Goal: Task Accomplishment & Management: Use online tool/utility

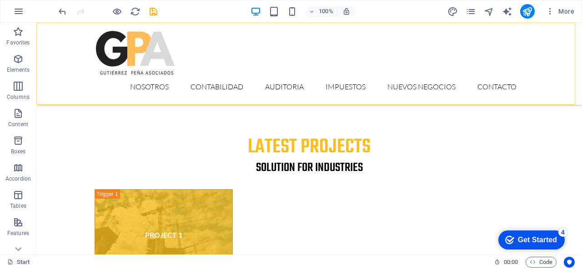
scroll to position [3021, 0]
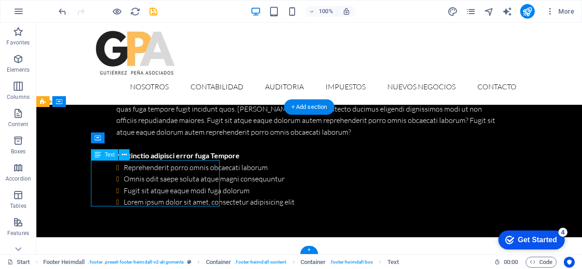
scroll to position [3050, 0]
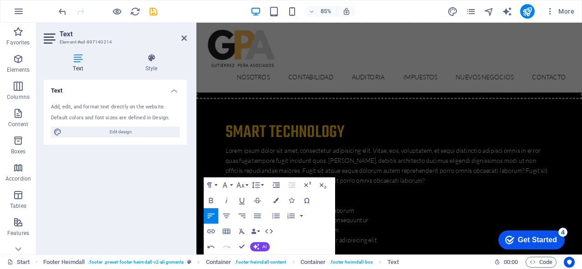
scroll to position [2959, 0]
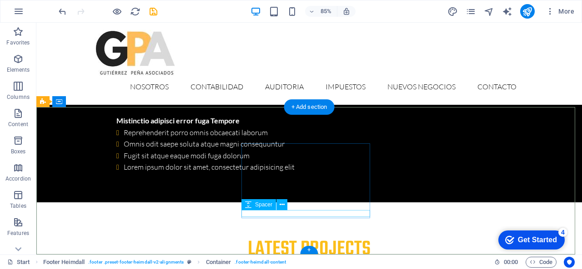
scroll to position [3021, 0]
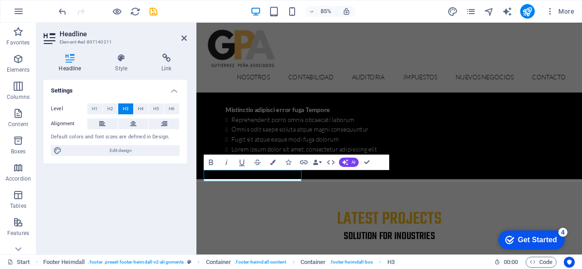
scroll to position [3050, 0]
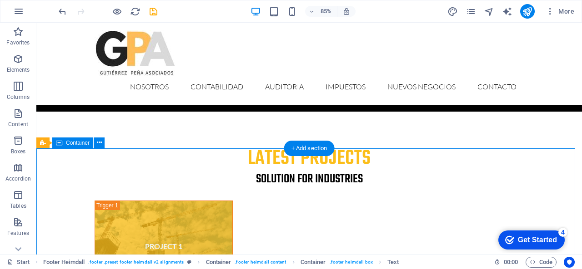
scroll to position [2980, 0]
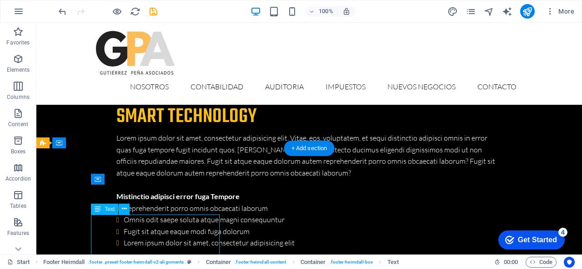
scroll to position [3050, 0]
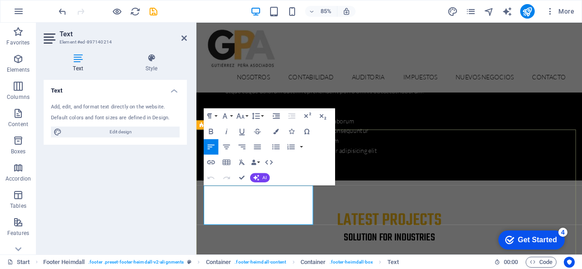
drag, startPoint x: 262, startPoint y: 233, endPoint x: 224, endPoint y: 225, distance: 39.0
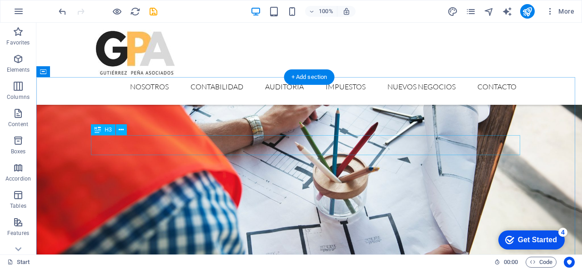
scroll to position [2249, 0]
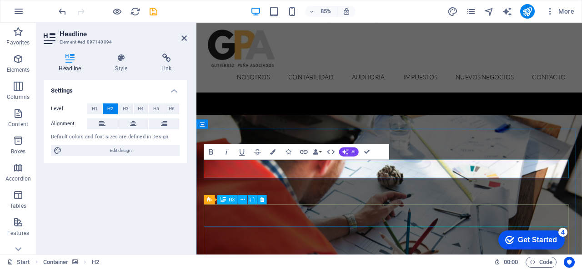
scroll to position [2344, 0]
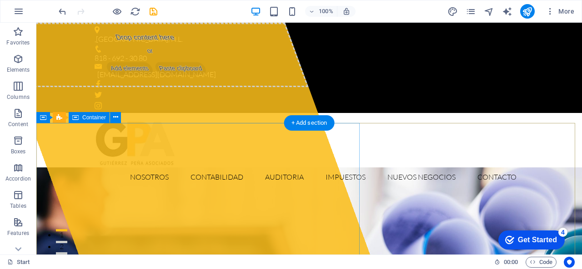
scroll to position [45, 0]
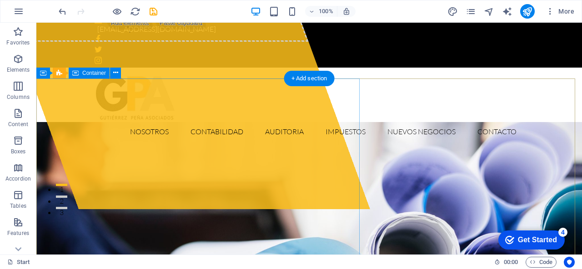
click at [155, 42] on div "Drop content here or Add elements Paste clipboard" at bounding box center [151, 9] width 314 height 65
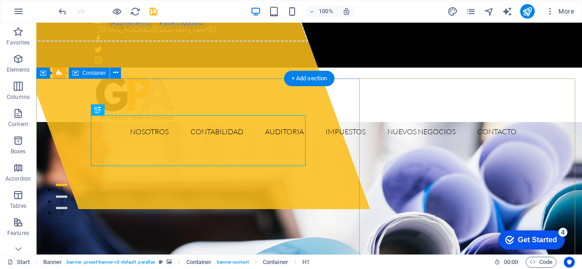
click at [148, 42] on div "Drop content here or Add elements Paste clipboard" at bounding box center [151, 9] width 314 height 65
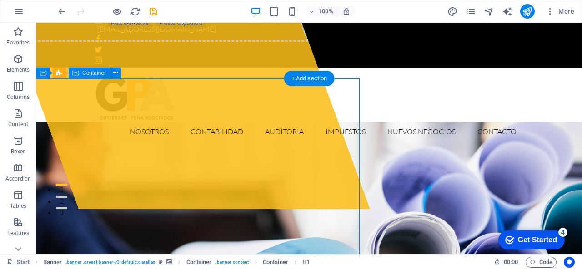
click at [148, 42] on div "Drop content here or Add elements Paste clipboard" at bounding box center [151, 9] width 314 height 65
select select "%"
select select "px"
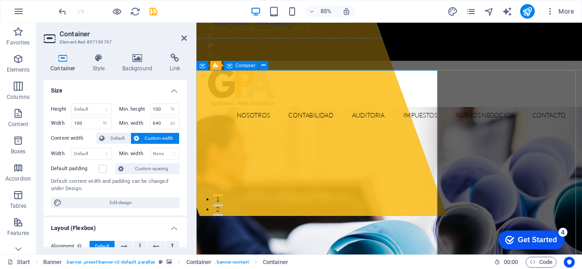
click at [282, 42] on div "Drop content here or Add elements Paste clipboard" at bounding box center [258, 9] width 314 height 65
click at [184, 40] on icon at bounding box center [183, 38] width 5 height 7
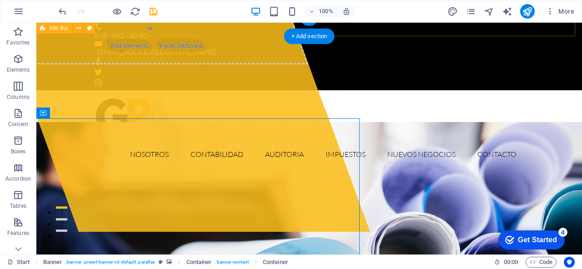
scroll to position [0, 0]
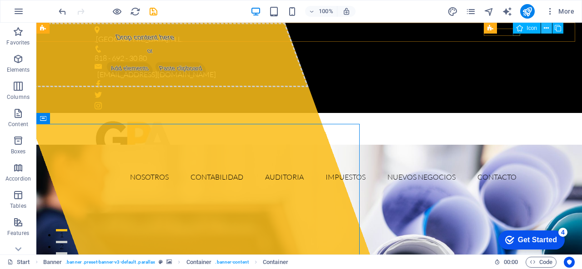
click at [549, 28] on button at bounding box center [546, 28] width 11 height 11
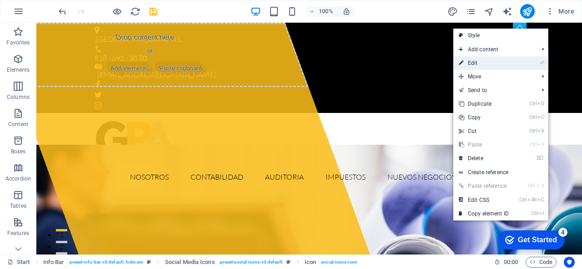
drag, startPoint x: 495, startPoint y: 64, endPoint x: 0, endPoint y: 80, distance: 495.1
click at [495, 64] on link "⏎ Edit" at bounding box center [483, 63] width 61 height 14
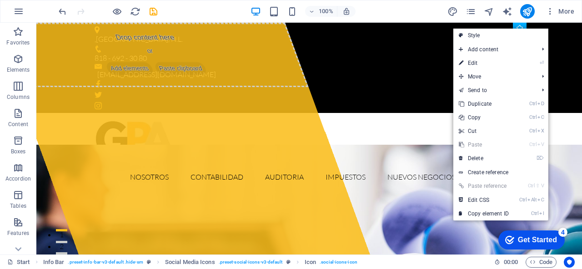
select select "xMidYMid"
select select "px"
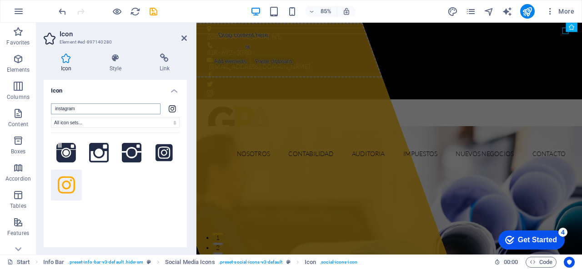
click at [93, 112] on input "instagram" at bounding box center [106, 109] width 110 height 11
click at [163, 64] on h4 "Link" at bounding box center [164, 63] width 45 height 19
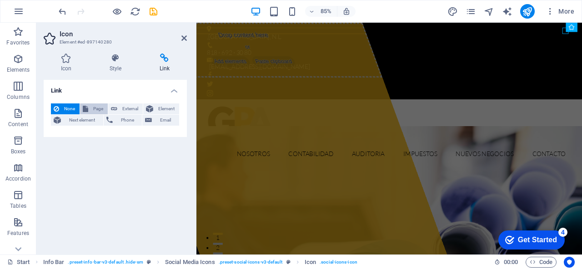
click at [94, 110] on span "Page" at bounding box center [98, 109] width 14 height 11
select select
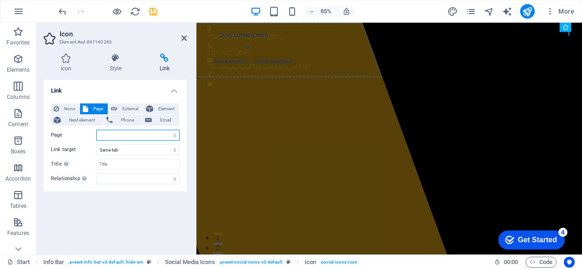
click at [103, 137] on select "Start Subpage Legal notice Privacy" at bounding box center [137, 135] width 83 height 11
click at [61, 146] on label "Link target" at bounding box center [73, 149] width 45 height 11
click at [96, 146] on select "New tab Same tab Overlay" at bounding box center [137, 149] width 83 height 11
click at [133, 110] on span "External" at bounding box center [130, 109] width 20 height 11
select select "blank"
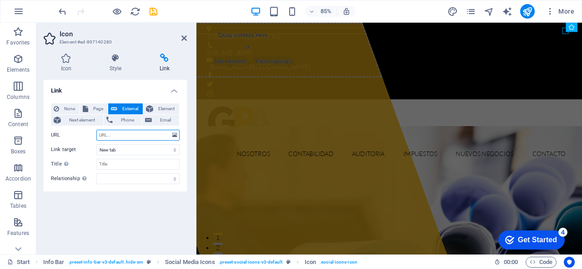
click at [116, 136] on input "URL" at bounding box center [137, 135] width 83 height 11
paste input "[URL][DOMAIN_NAME][DOMAIN_NAME]"
type input "[URL][DOMAIN_NAME][DOMAIN_NAME]"
click at [186, 38] on icon at bounding box center [183, 38] width 5 height 7
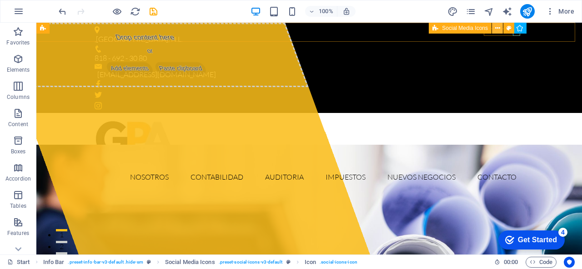
click at [495, 30] on icon at bounding box center [497, 29] width 5 height 10
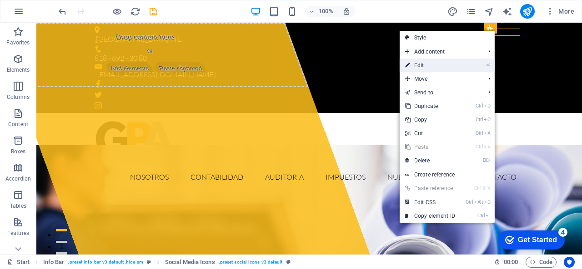
drag, startPoint x: 452, startPoint y: 66, endPoint x: 186, endPoint y: 71, distance: 265.4
click at [452, 66] on link "⏎ Edit" at bounding box center [429, 66] width 61 height 14
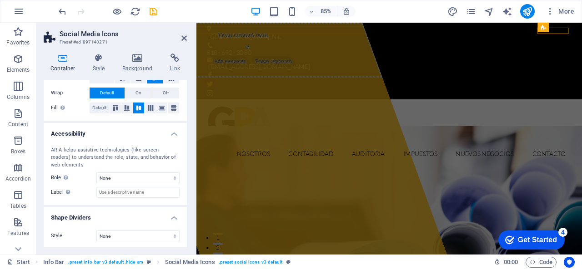
scroll to position [0, 0]
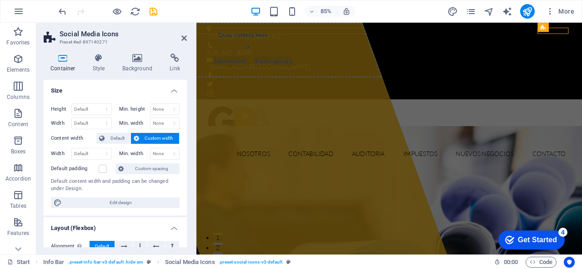
click at [173, 91] on h4 "Size" at bounding box center [115, 88] width 143 height 16
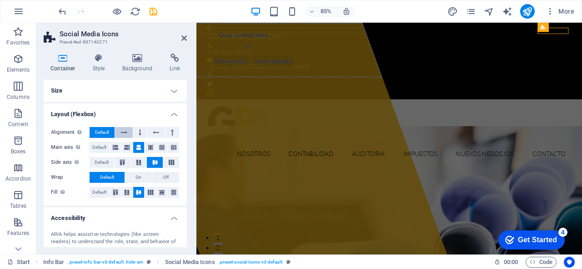
scroll to position [85, 0]
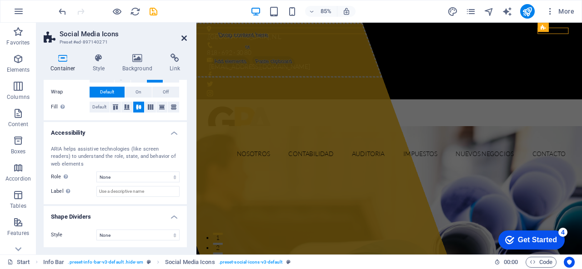
click at [184, 37] on icon at bounding box center [183, 38] width 5 height 7
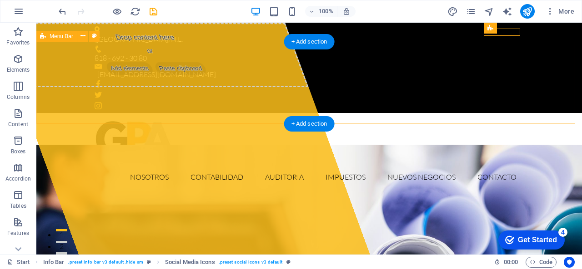
click at [538, 113] on div "Nosotros Contabilidad Auditoria Impuestos Nuevos Negocios Contacto" at bounding box center [308, 154] width 545 height 82
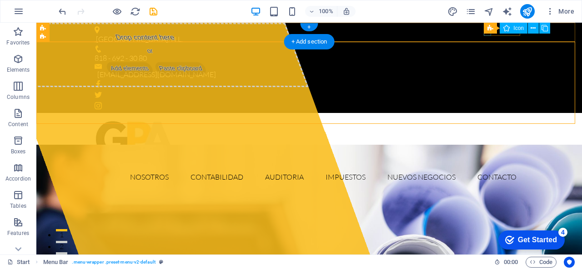
click at [486, 80] on figure at bounding box center [309, 83] width 429 height 7
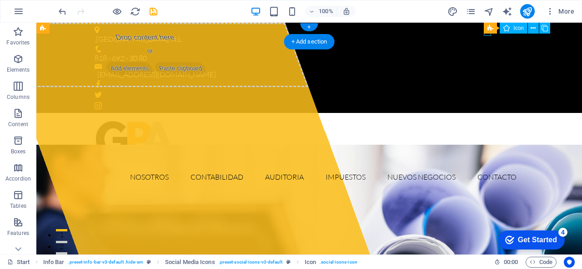
click at [486, 80] on figure at bounding box center [309, 83] width 429 height 7
select select "xMidYMid"
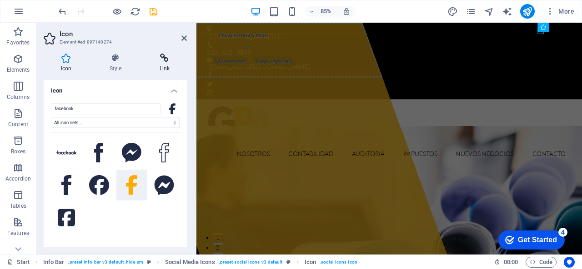
click at [158, 55] on icon at bounding box center [164, 58] width 45 height 9
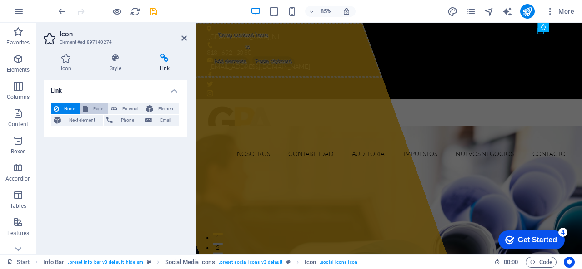
click at [92, 110] on span "Page" at bounding box center [98, 109] width 14 height 11
select select
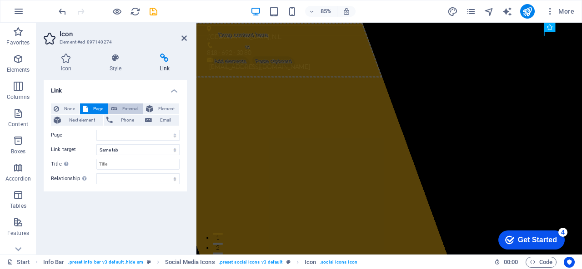
click at [126, 105] on span "External" at bounding box center [130, 109] width 20 height 11
select select "blank"
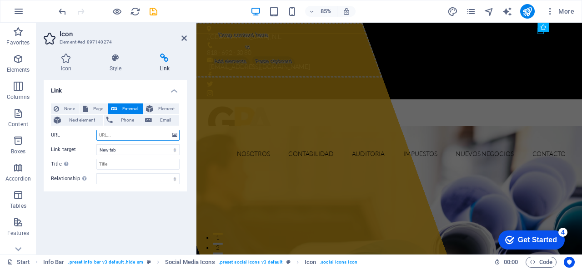
paste input "[URL][DOMAIN_NAME]"
type input "[URL][DOMAIN_NAME]"
click at [184, 41] on icon at bounding box center [183, 38] width 5 height 7
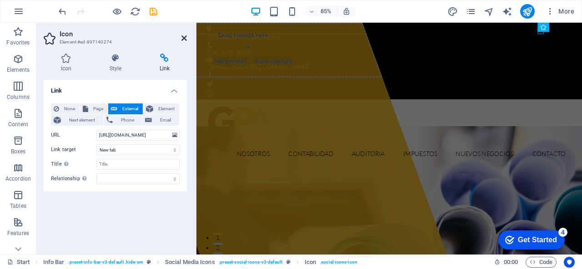
scroll to position [0, 0]
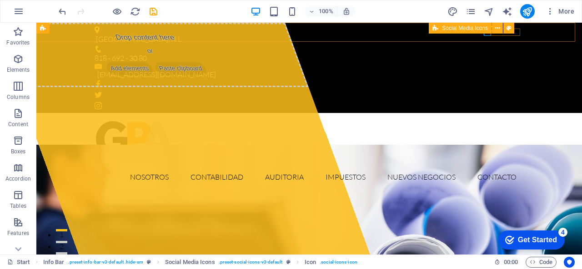
click at [499, 33] on button at bounding box center [497, 28] width 11 height 11
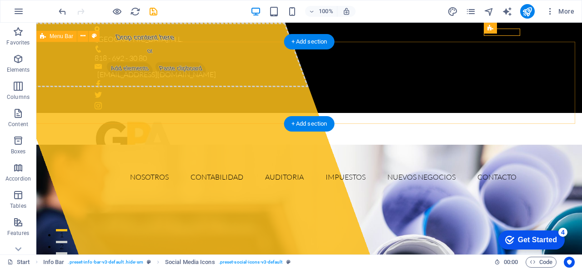
click at [534, 113] on div "Nosotros Contabilidad Auditoria Impuestos Nuevos Negocios Contacto" at bounding box center [308, 154] width 545 height 82
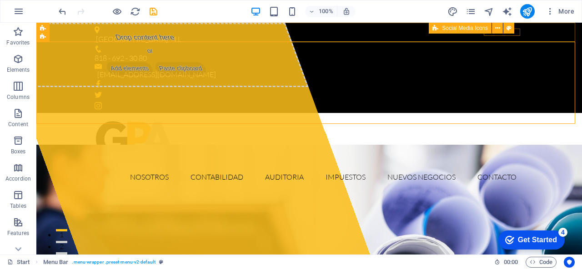
click at [500, 33] on button at bounding box center [497, 28] width 11 height 11
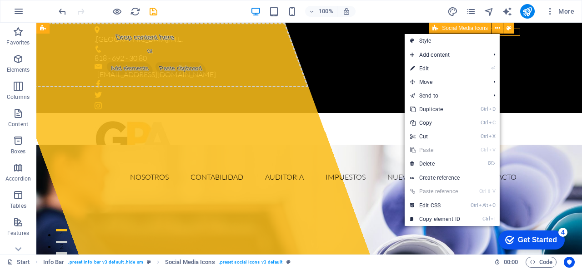
click at [500, 33] on button at bounding box center [497, 28] width 11 height 11
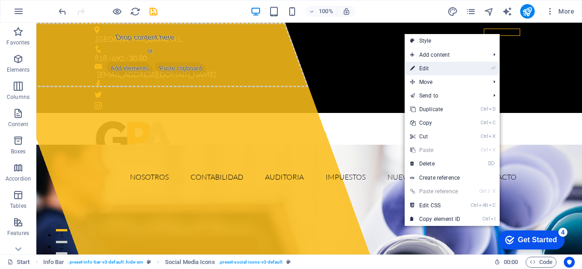
click at [448, 64] on link "⏎ Edit" at bounding box center [434, 69] width 61 height 14
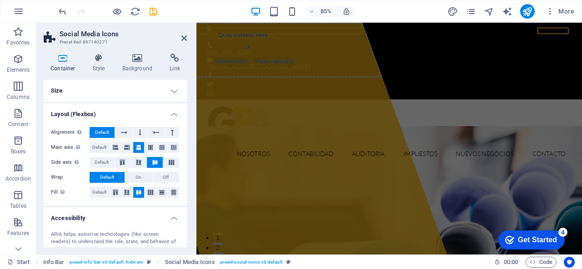
click at [188, 40] on aside "Social Media Icons Preset #ed-897140271 Container Style Background Link Size He…" at bounding box center [116, 139] width 160 height 232
click at [185, 38] on icon at bounding box center [183, 38] width 5 height 7
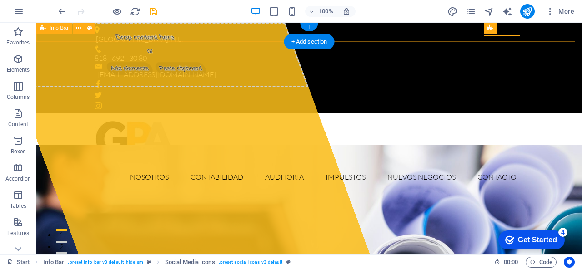
click at [545, 40] on div ", [GEOGRAPHIC_DATA], N.L. 818 - 692 - 30 80 [EMAIL_ADDRESS][DOMAIN_NAME]" at bounding box center [308, 68] width 545 height 90
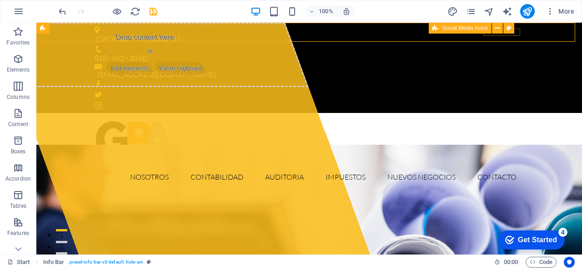
click at [501, 33] on button at bounding box center [497, 28] width 11 height 11
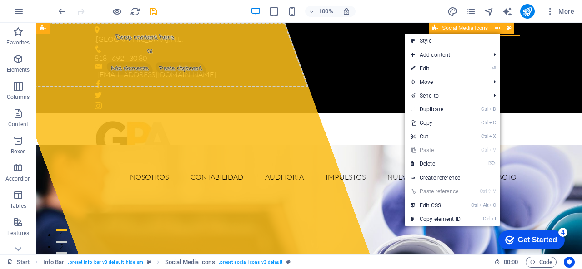
click at [501, 33] on button at bounding box center [497, 28] width 11 height 11
click at [499, 28] on icon at bounding box center [497, 29] width 5 height 10
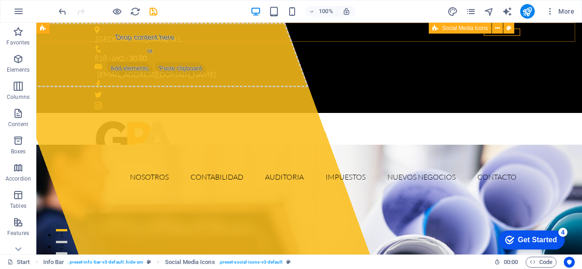
click at [481, 29] on span "Social Media Icons" at bounding box center [465, 27] width 46 height 5
click at [440, 28] on div "Social Media Icons" at bounding box center [460, 28] width 63 height 11
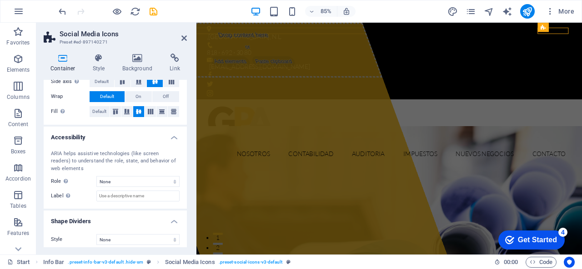
scroll to position [85, 0]
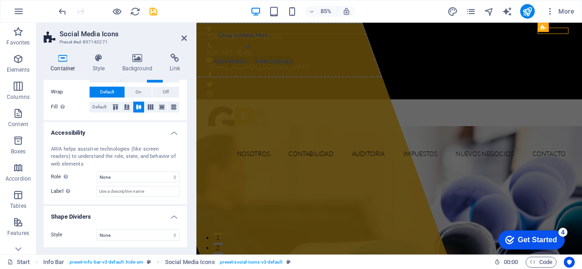
click at [110, 75] on div "Container Style Background Link Size Height Default px rem % vh vw Min. height …" at bounding box center [115, 151] width 143 height 194
click at [107, 70] on h4 "Style" at bounding box center [101, 63] width 30 height 19
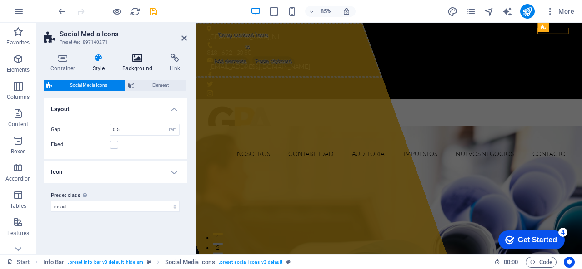
click at [147, 62] on icon at bounding box center [137, 58] width 44 height 9
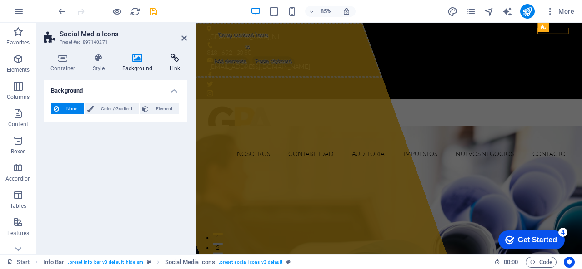
click at [167, 60] on icon at bounding box center [175, 58] width 24 height 9
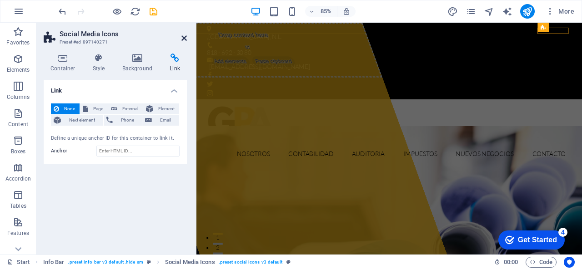
click at [183, 41] on icon at bounding box center [183, 38] width 5 height 7
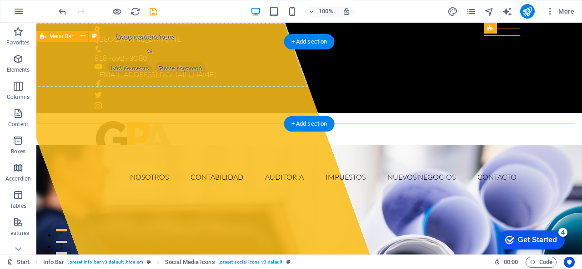
click at [476, 113] on div "Nosotros Contabilidad Auditoria Impuestos Nuevos Negocios Contacto" at bounding box center [308, 154] width 545 height 82
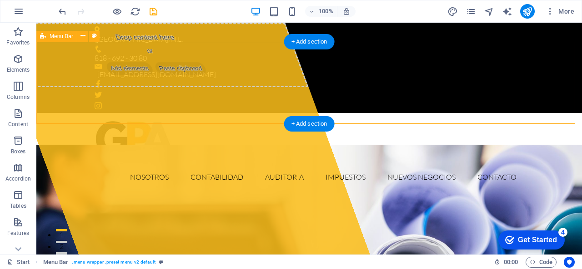
click at [417, 113] on div "Nosotros Contabilidad Auditoria Impuestos Nuevos Negocios Contacto" at bounding box center [308, 154] width 545 height 82
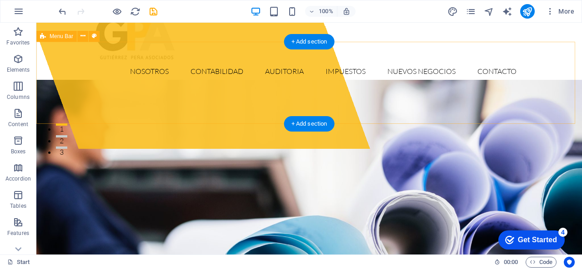
scroll to position [0, 0]
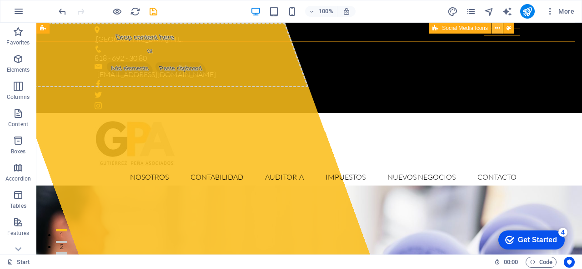
click at [503, 32] on button at bounding box center [497, 28] width 11 height 11
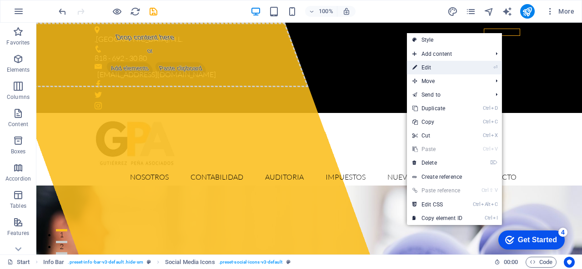
click at [423, 63] on link "⏎ Edit" at bounding box center [437, 68] width 61 height 14
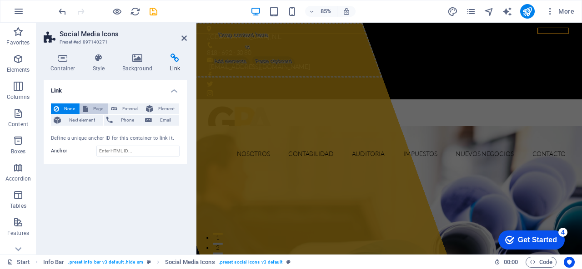
click at [89, 106] on button "Page" at bounding box center [94, 109] width 28 height 11
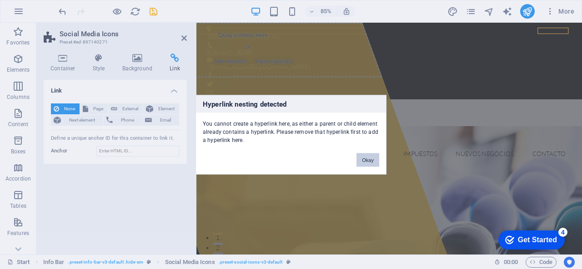
click at [371, 159] on button "Okay" at bounding box center [367, 160] width 23 height 14
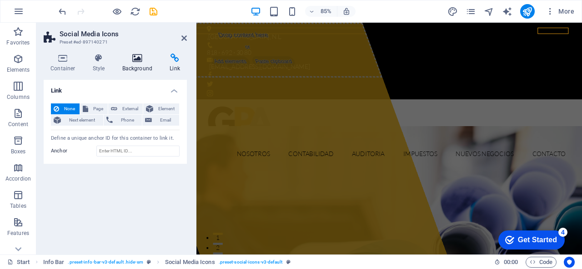
click at [139, 60] on icon at bounding box center [137, 58] width 44 height 9
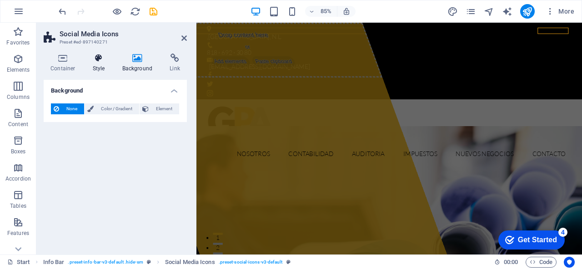
click at [93, 67] on h4 "Style" at bounding box center [101, 63] width 30 height 19
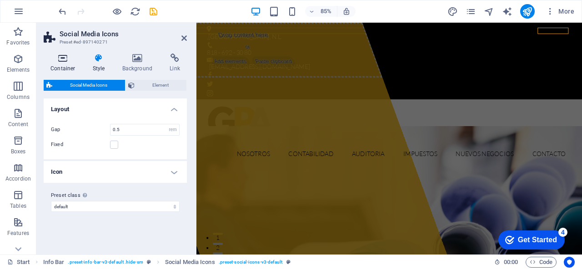
click at [54, 64] on h4 "Container" at bounding box center [65, 63] width 42 height 19
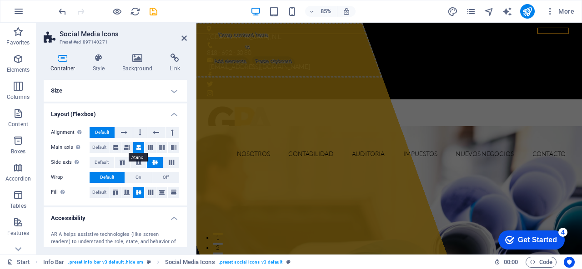
scroll to position [85, 0]
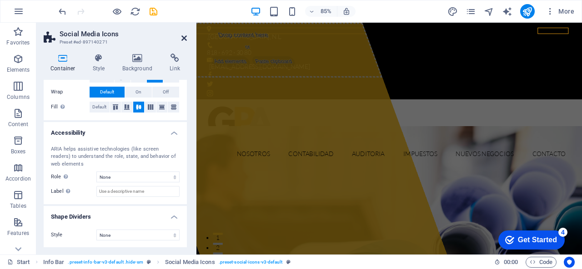
click at [184, 37] on icon at bounding box center [183, 38] width 5 height 7
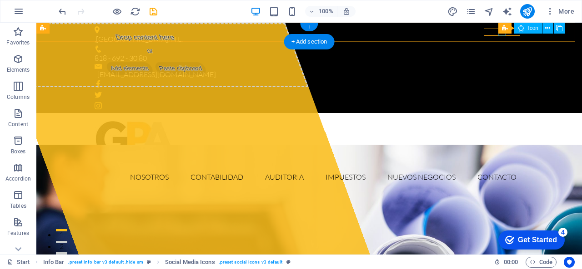
click at [500, 34] on div "Social Media Icons Icon" at bounding box center [534, 28] width 72 height 11
click at [485, 80] on figure at bounding box center [309, 83] width 429 height 7
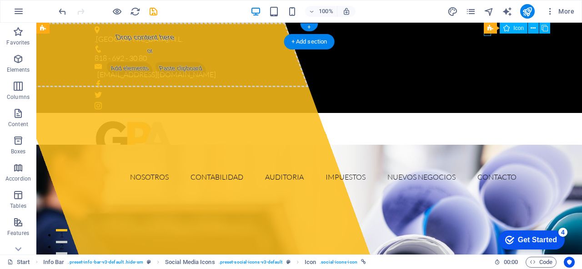
click at [485, 80] on figure at bounding box center [309, 83] width 429 height 7
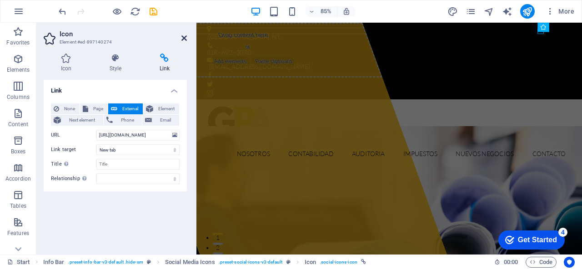
click at [184, 38] on icon at bounding box center [183, 38] width 5 height 7
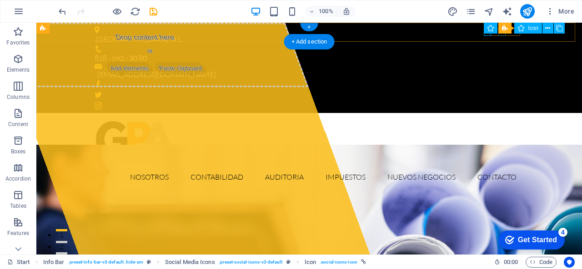
click at [503, 91] on figure at bounding box center [309, 94] width 429 height 7
select select "xMidYMid"
select select "px"
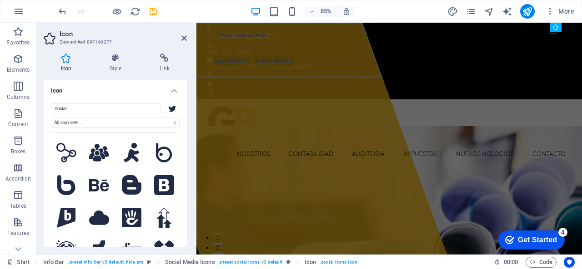
click at [170, 109] on icon at bounding box center [172, 109] width 7 height 6
click at [170, 110] on icon at bounding box center [172, 109] width 7 height 6
click at [169, 110] on icon at bounding box center [172, 109] width 7 height 6
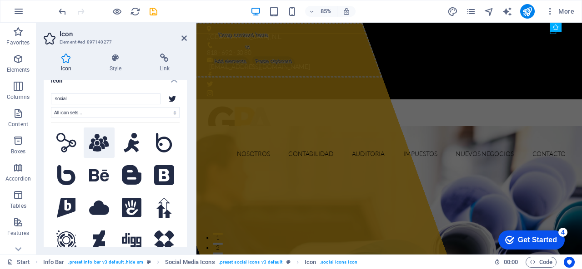
scroll to position [0, 0]
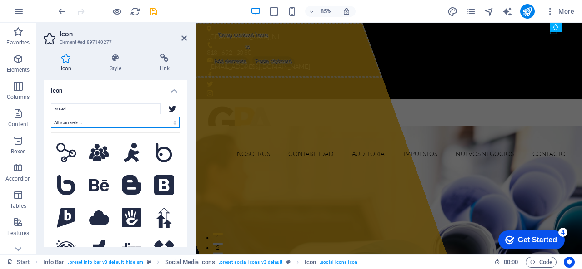
click at [85, 125] on select "All icon sets... IcoFont Ionicons FontAwesome Brands FontAwesome Duotone FontAw…" at bounding box center [115, 122] width 129 height 11
click at [84, 125] on select "All icon sets... IcoFont Ionicons FontAwesome Brands FontAwesome Duotone FontAw…" at bounding box center [115, 122] width 129 height 11
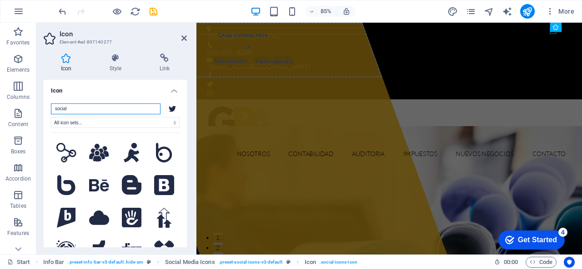
click at [95, 112] on input "social" at bounding box center [106, 109] width 110 height 11
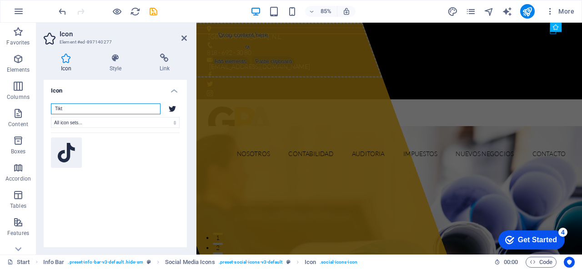
type input "Tikt"
click at [74, 154] on icon at bounding box center [66, 153] width 17 height 20
click at [112, 63] on h4 "Style" at bounding box center [117, 63] width 50 height 19
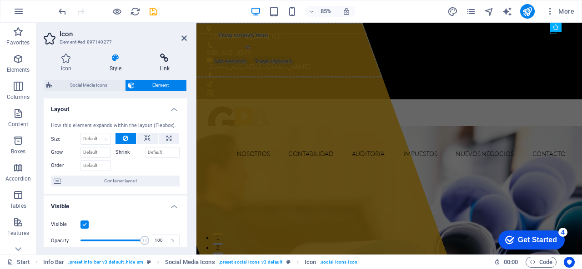
click at [163, 65] on h4 "Link" at bounding box center [164, 63] width 45 height 19
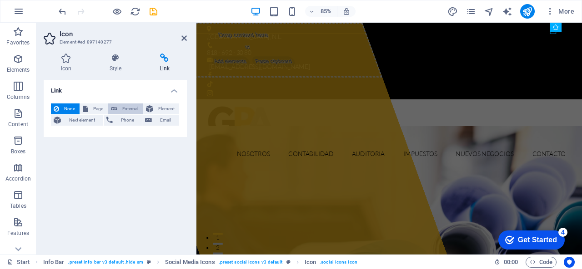
click at [127, 105] on span "External" at bounding box center [130, 109] width 20 height 11
select select "blank"
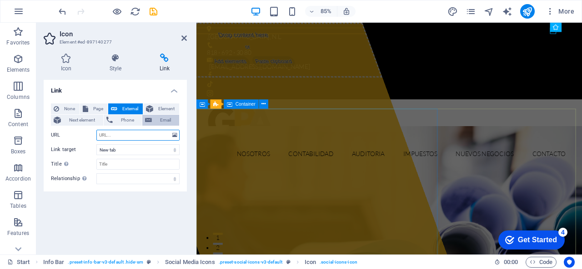
paste input "[URL][DOMAIN_NAME][DOMAIN_NAME]"
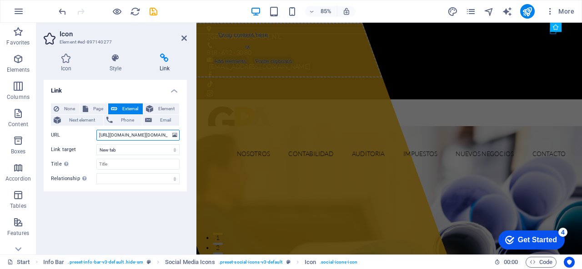
scroll to position [0, 73]
type input "[URL][DOMAIN_NAME][DOMAIN_NAME]"
drag, startPoint x: 184, startPoint y: 39, endPoint x: 153, endPoint y: 41, distance: 30.5
click at [184, 39] on icon at bounding box center [183, 38] width 5 height 7
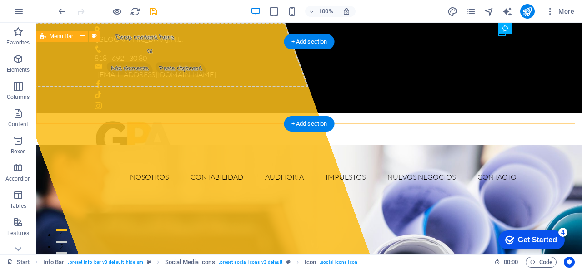
click at [562, 113] on div "Nosotros Contabilidad Auditoria Impuestos Nuevos Negocios Contacto" at bounding box center [308, 154] width 545 height 82
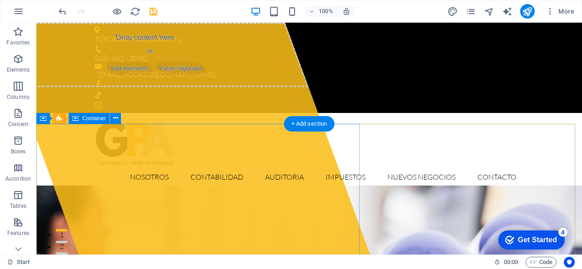
click at [138, 87] on div "Drop content here or Add elements Paste clipboard" at bounding box center [151, 55] width 314 height 65
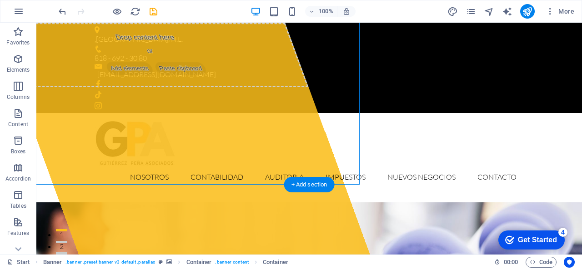
scroll to position [136, 0]
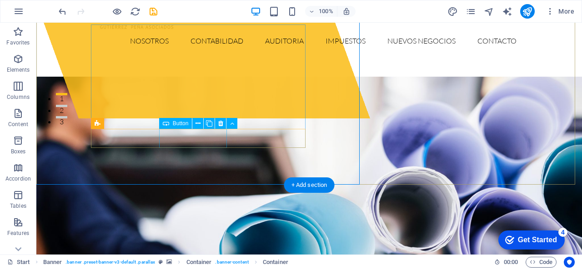
drag, startPoint x: 188, startPoint y: 141, endPoint x: 193, endPoint y: 138, distance: 5.9
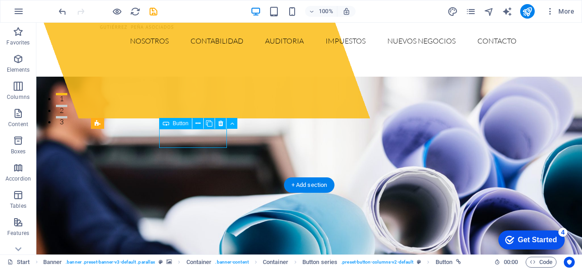
click at [177, 124] on span "Button" at bounding box center [181, 123] width 16 height 5
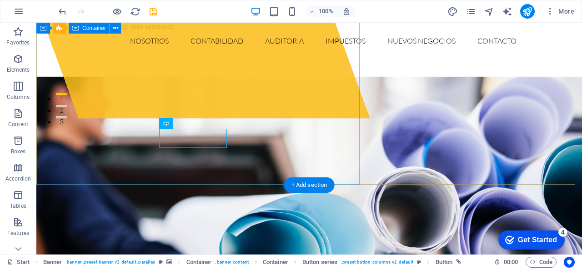
click at [266, 119] on div "Drop content here or Add elements Paste clipboard" at bounding box center [181, 2] width 375 height 232
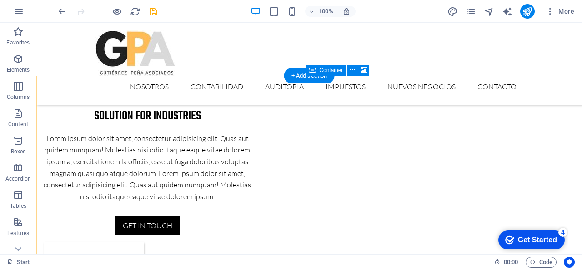
scroll to position [794, 0]
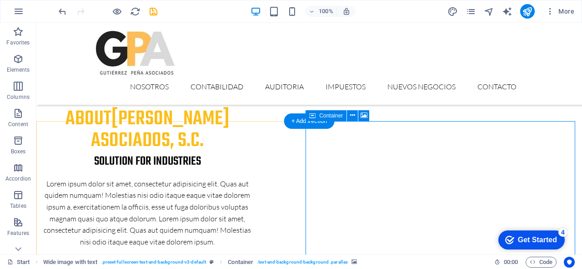
click at [367, 115] on icon at bounding box center [363, 116] width 7 height 10
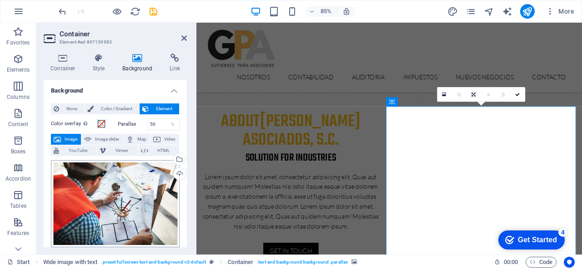
scroll to position [45, 0]
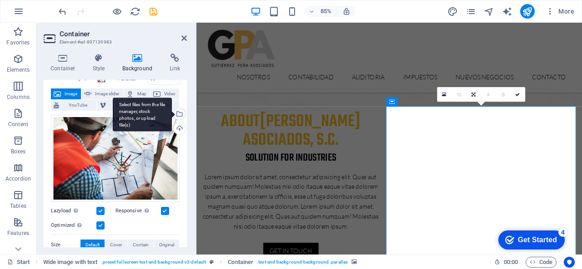
click at [177, 114] on div "Select files from the file manager, stock photos, or upload file(s)" at bounding box center [179, 115] width 14 height 14
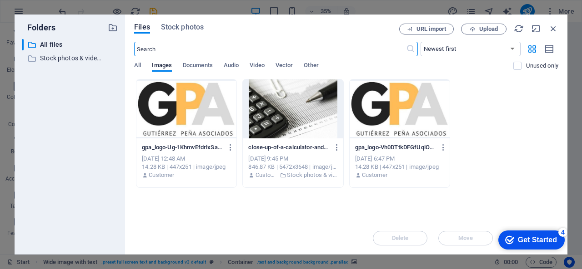
scroll to position [1081, 0]
click at [174, 46] on input "text" at bounding box center [269, 49] width 271 height 15
click at [286, 111] on div at bounding box center [293, 109] width 100 height 59
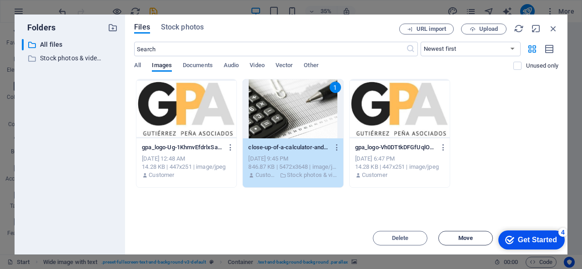
click at [456, 236] on span "Move" at bounding box center [465, 238] width 46 height 5
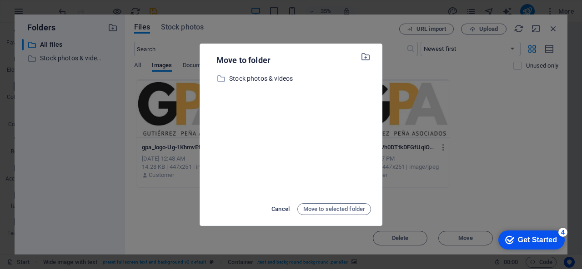
click at [275, 208] on span "Cancel" at bounding box center [280, 209] width 18 height 11
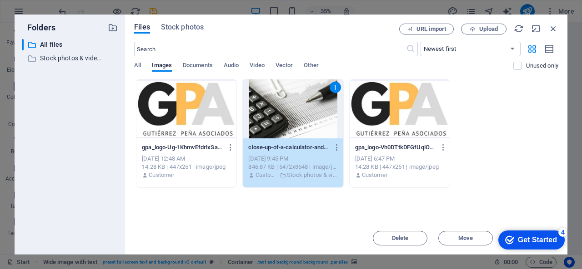
click at [263, 118] on div "1" at bounding box center [293, 109] width 100 height 59
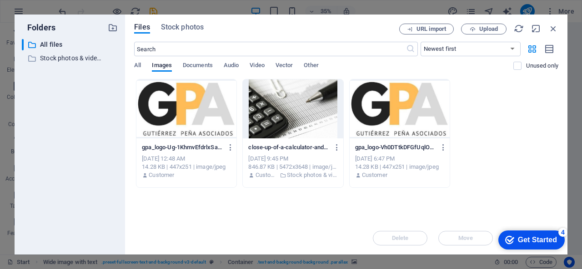
click at [263, 118] on div at bounding box center [293, 109] width 100 height 59
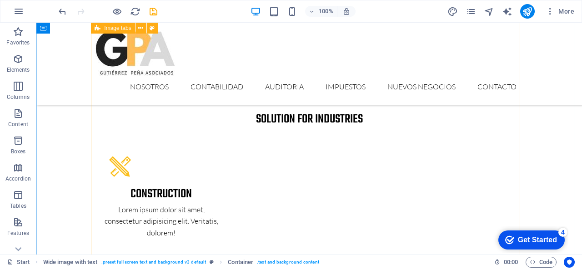
scroll to position [1567, 0]
